Goal: Task Accomplishment & Management: Manage account settings

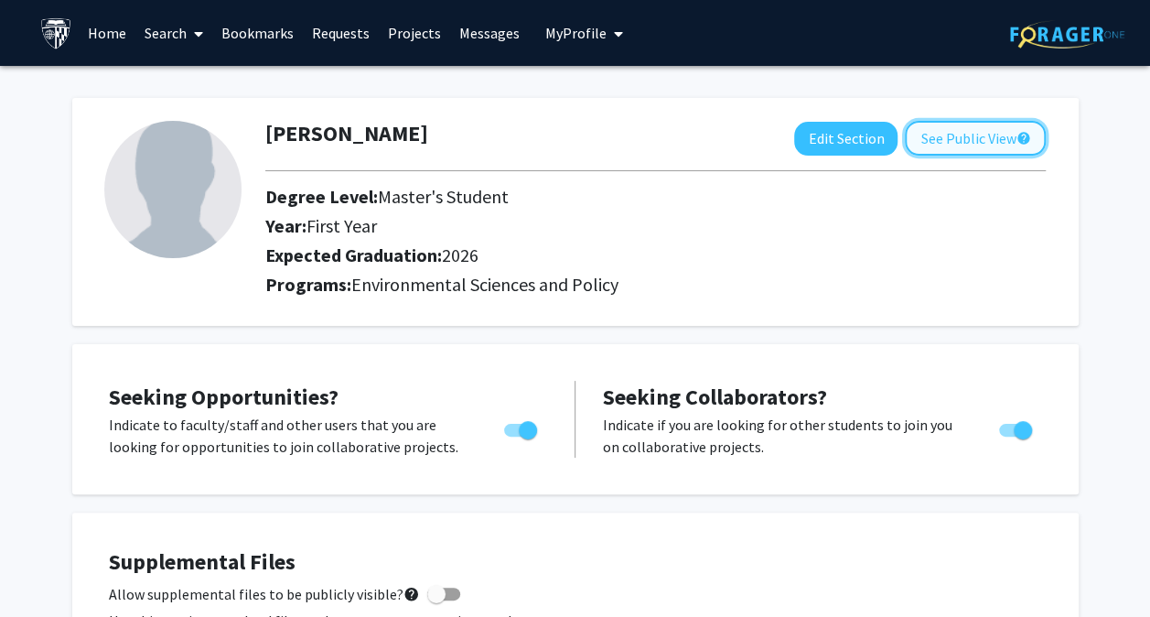
click at [929, 136] on button "See Public View help" at bounding box center [975, 138] width 141 height 35
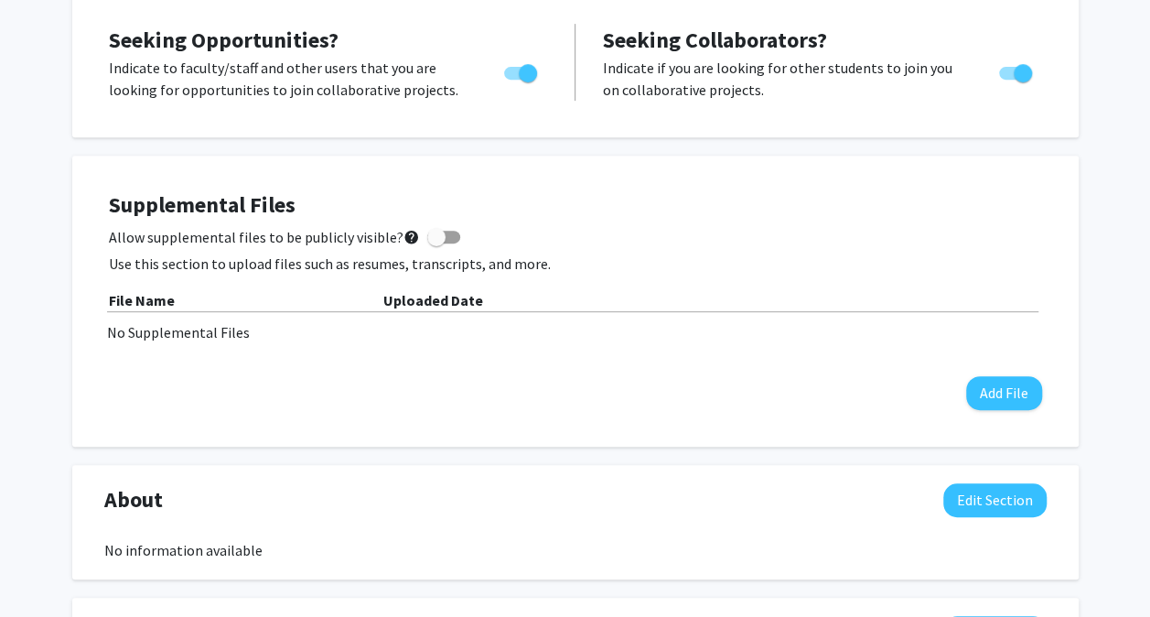
scroll to position [361, 0]
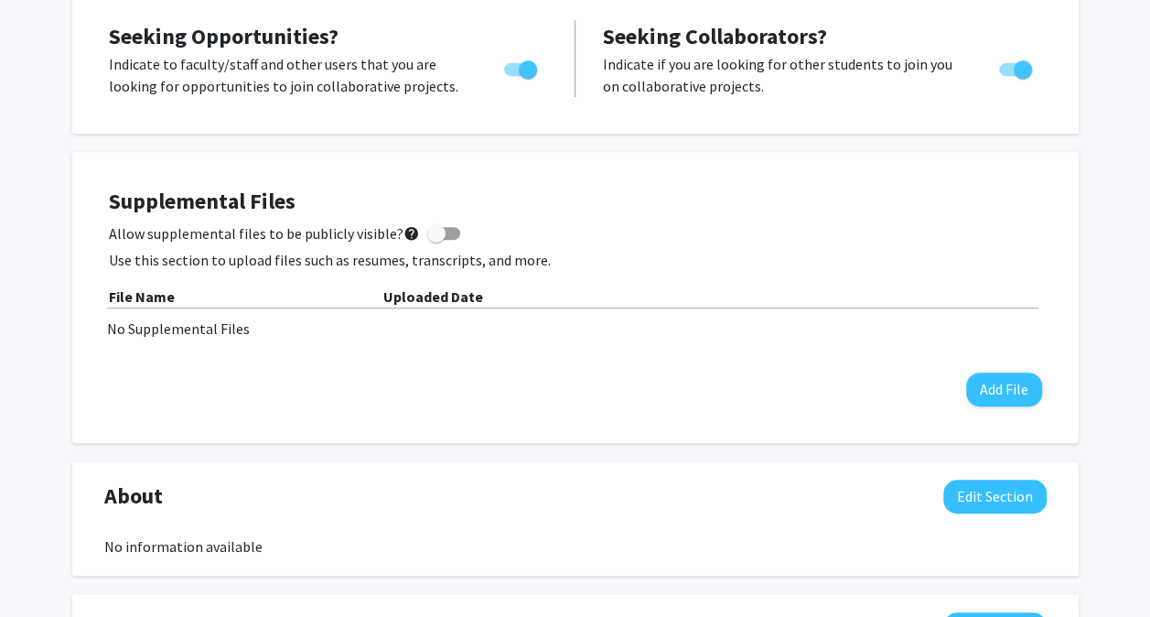
click at [1113, 319] on div "[PERSON_NAME] Edit Section See Public View help Degree Level: Master's Student …" at bounding box center [575, 503] width 1150 height 1596
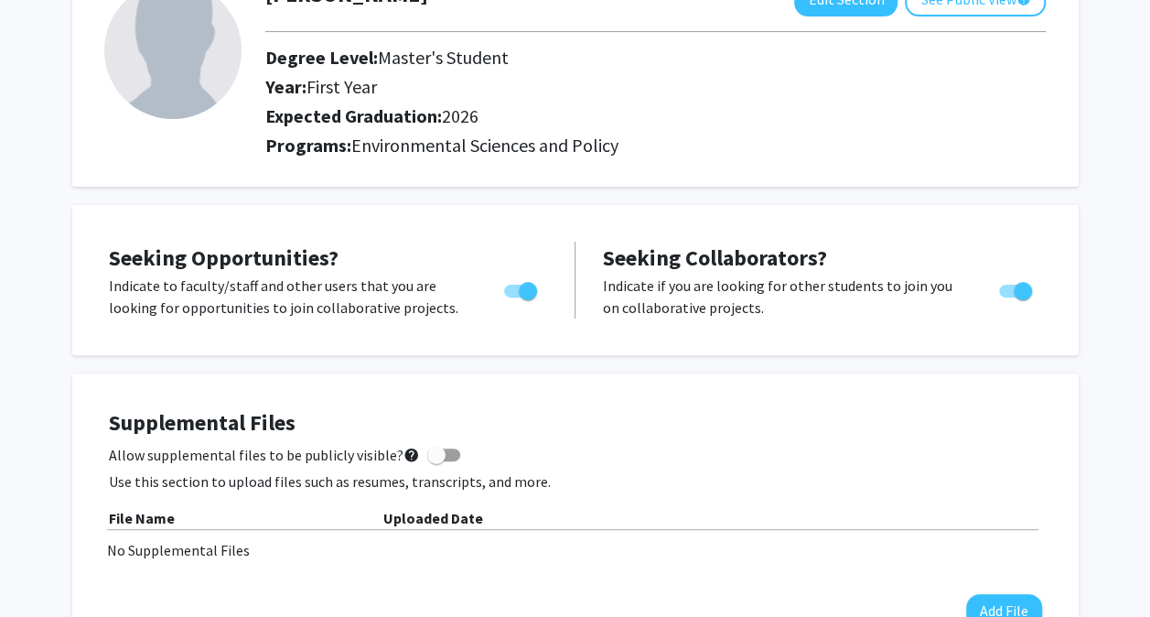
scroll to position [0, 0]
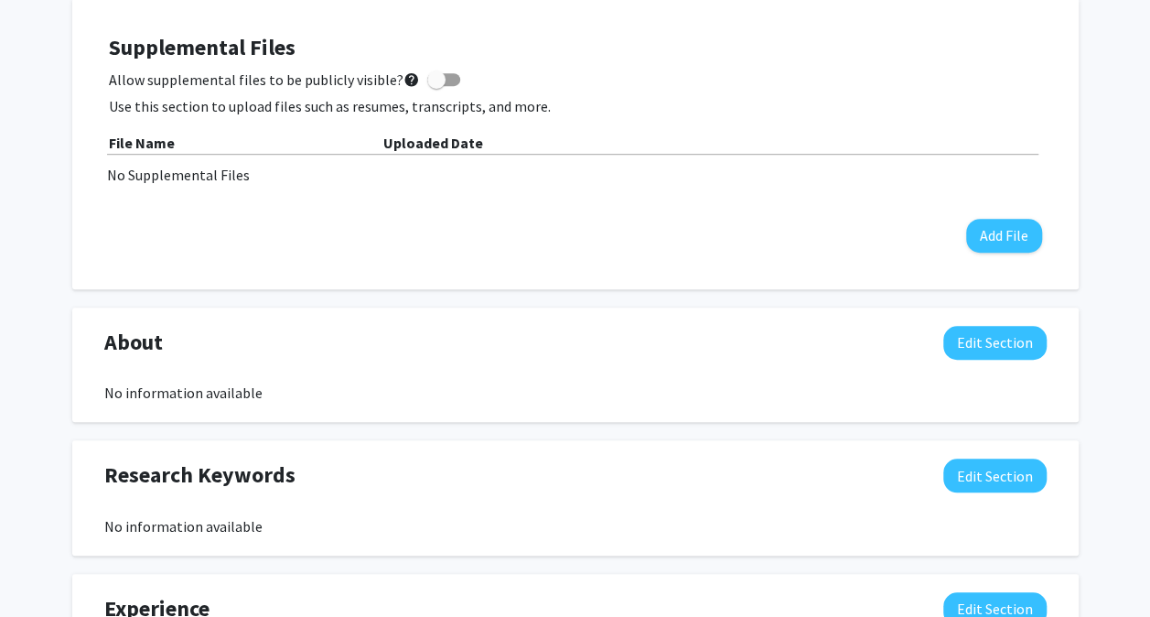
click at [1127, 569] on div "[PERSON_NAME] Edit Section See Public View help Degree Level: Master's Student …" at bounding box center [575, 350] width 1150 height 1596
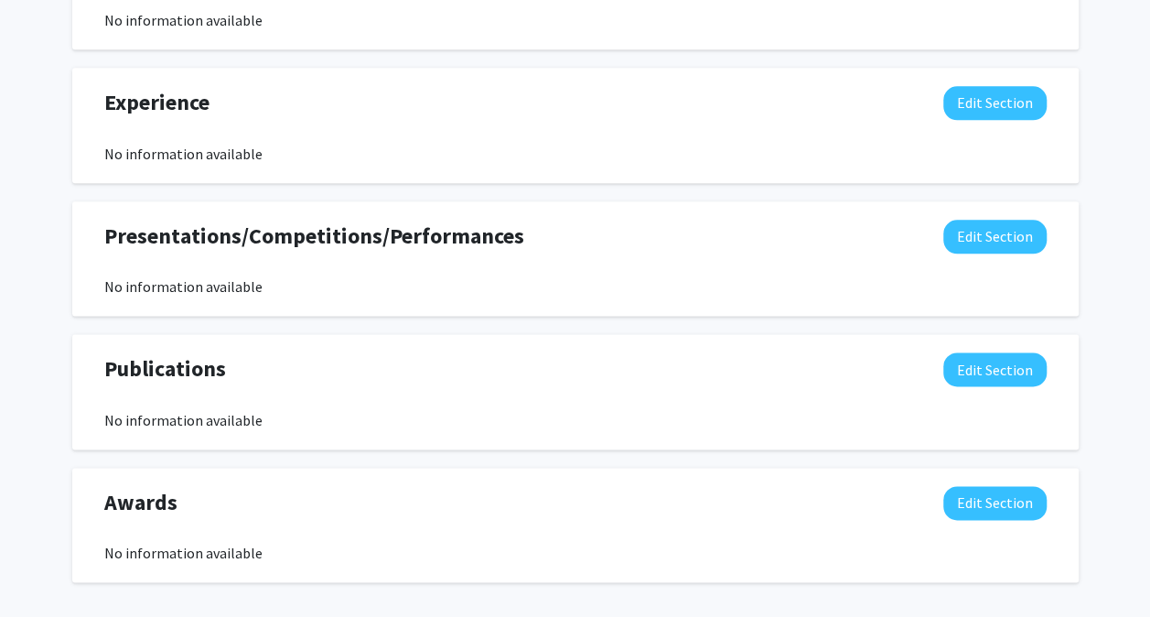
scroll to position [1025, 0]
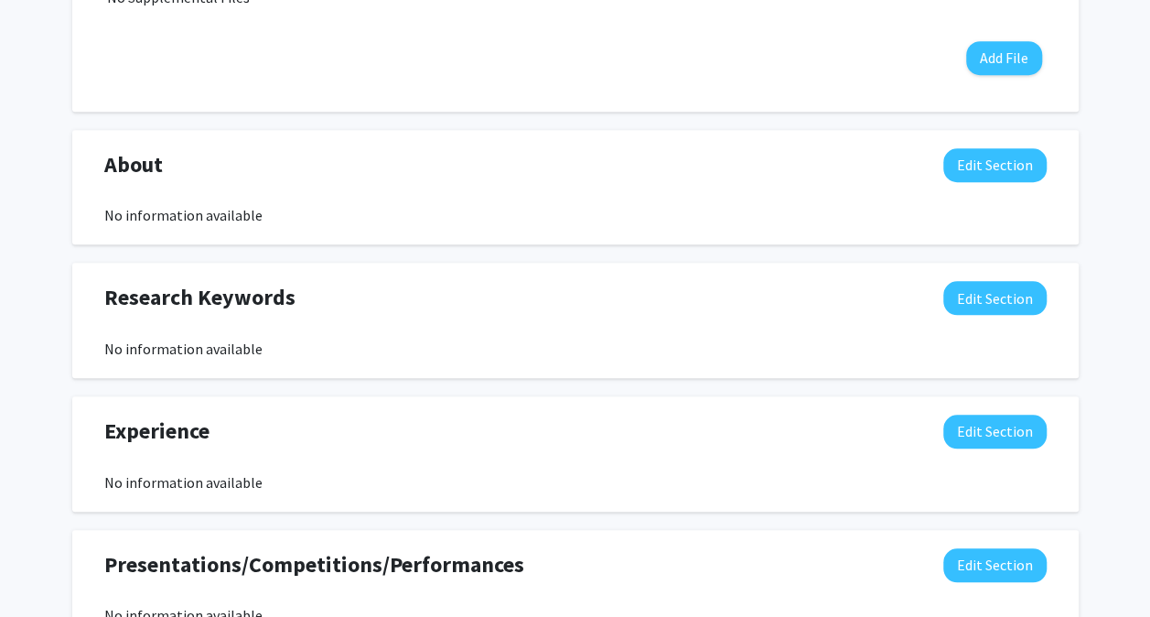
scroll to position [697, 0]
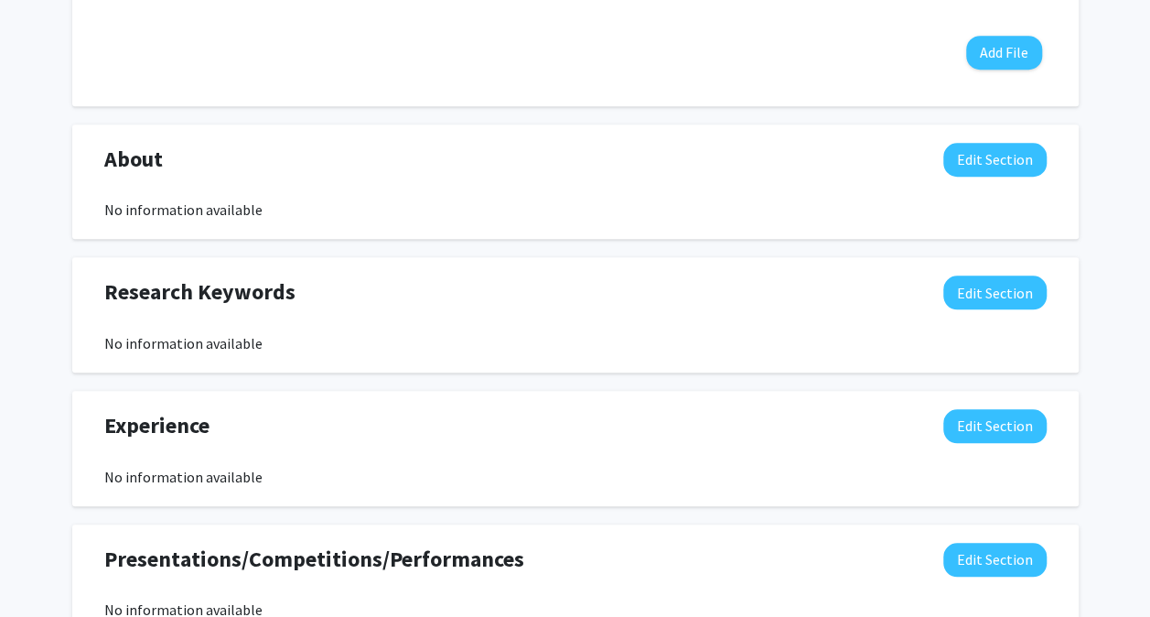
click at [1120, 542] on div "[PERSON_NAME] Edit Section See Public View help Degree Level: Master's Student …" at bounding box center [575, 166] width 1150 height 1596
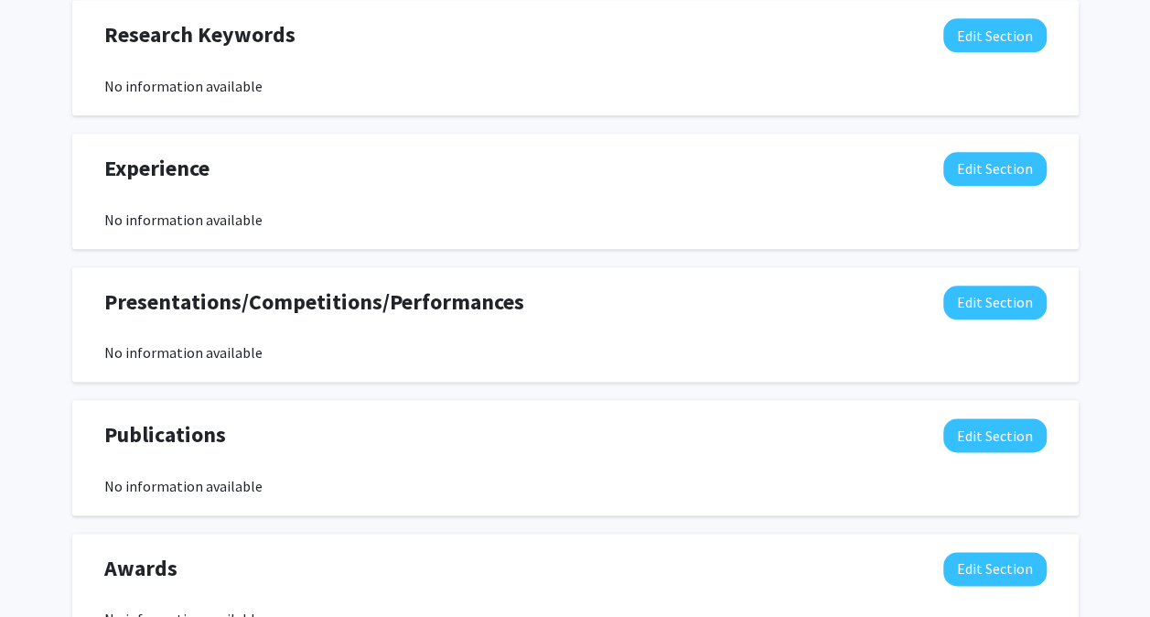
scroll to position [951, 0]
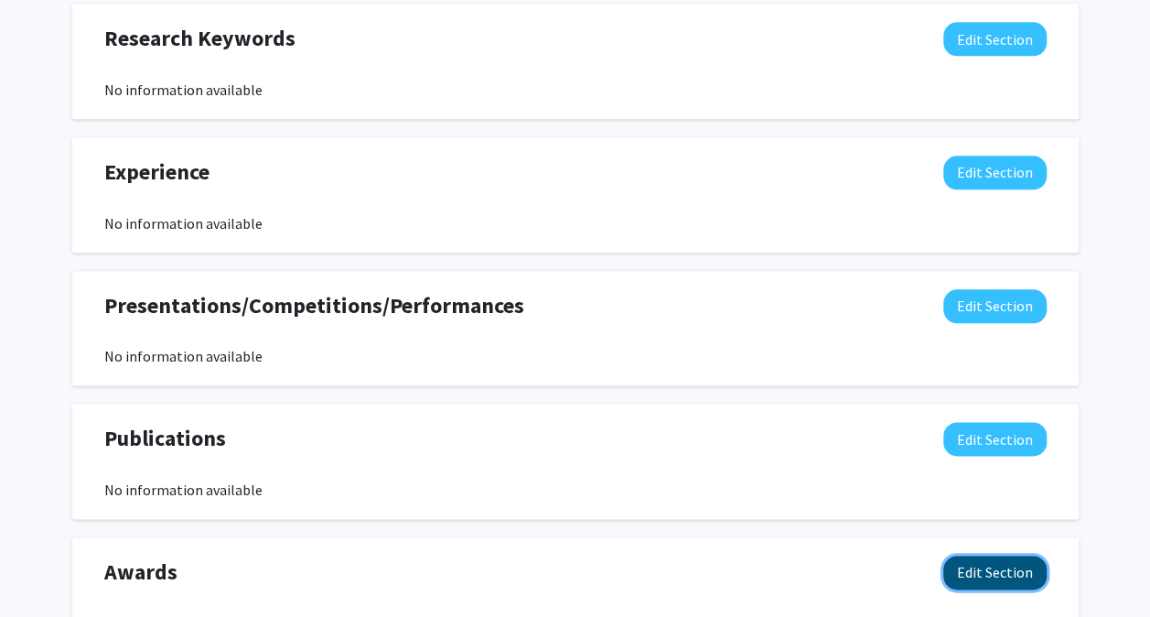
click at [974, 570] on button "Edit Section" at bounding box center [995, 573] width 103 height 34
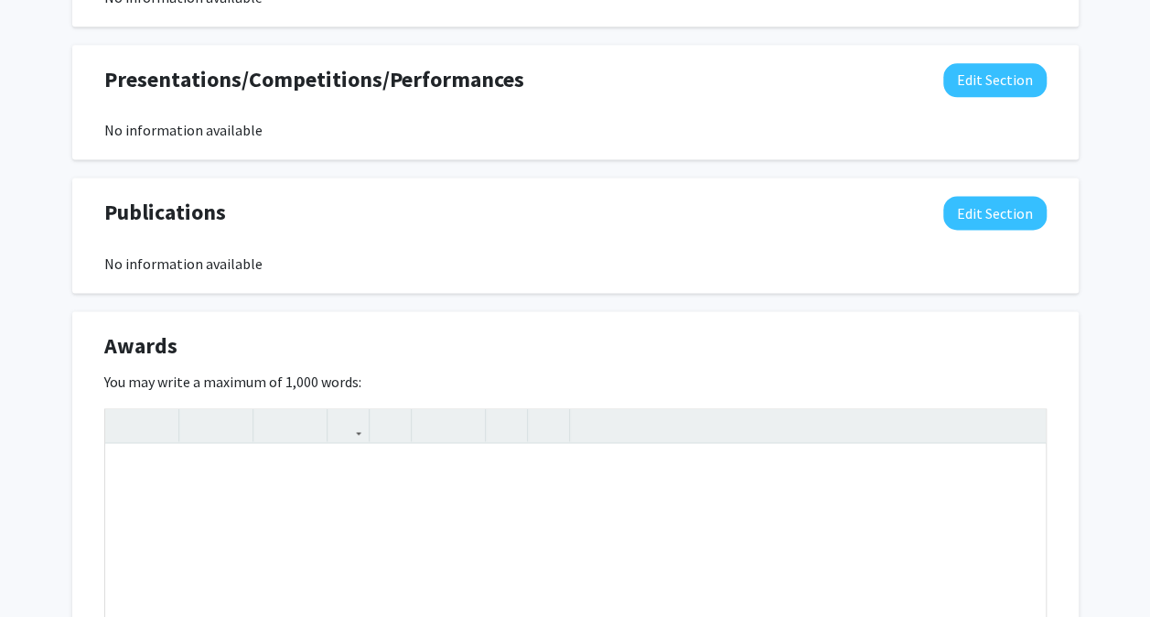
scroll to position [1061, 0]
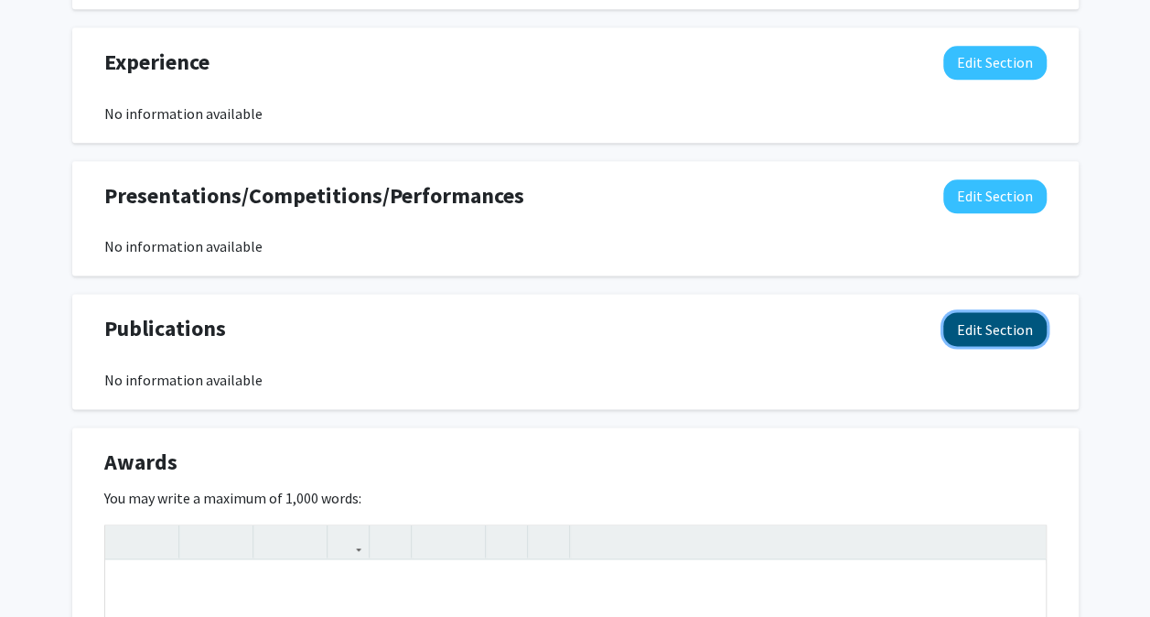
click at [1010, 318] on button "Edit Section" at bounding box center [995, 329] width 103 height 34
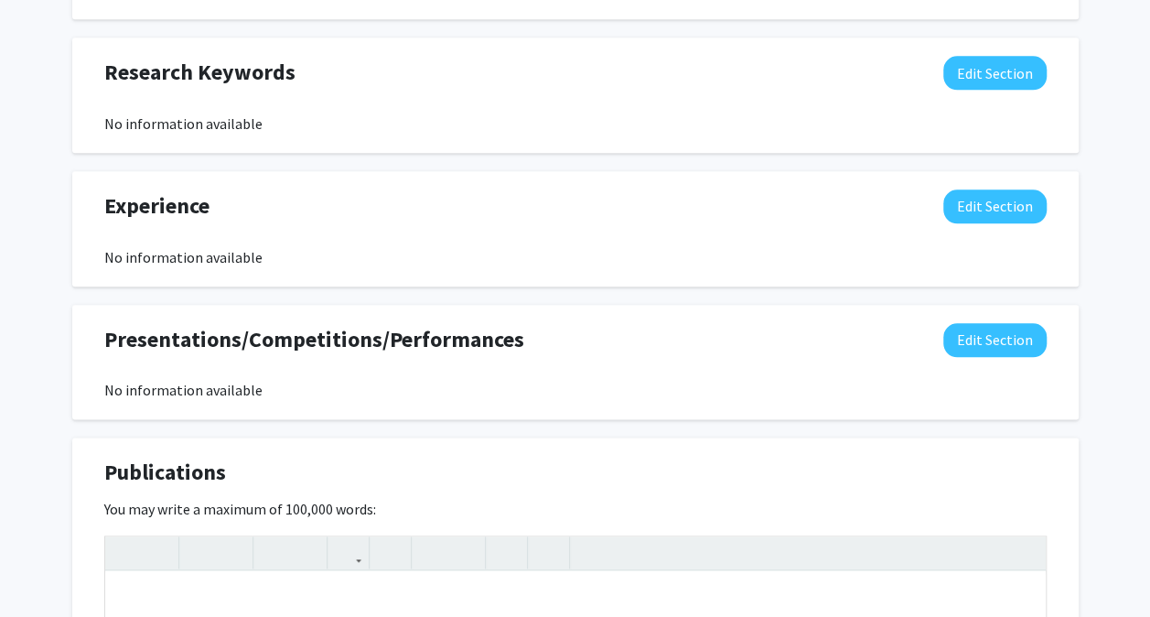
scroll to position [919, 0]
